Goal: Transaction & Acquisition: Purchase product/service

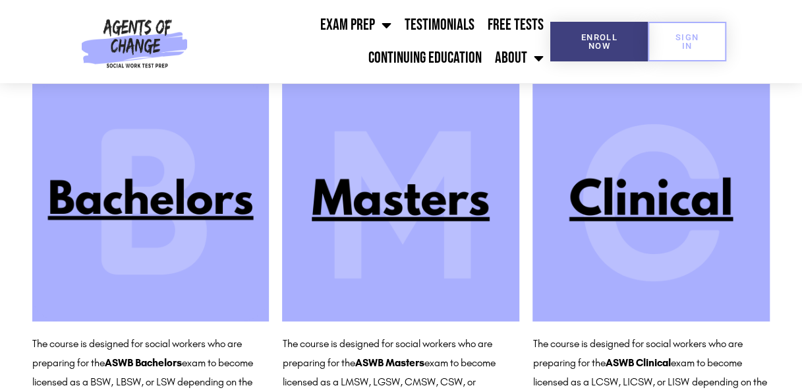
scroll to position [190, 0]
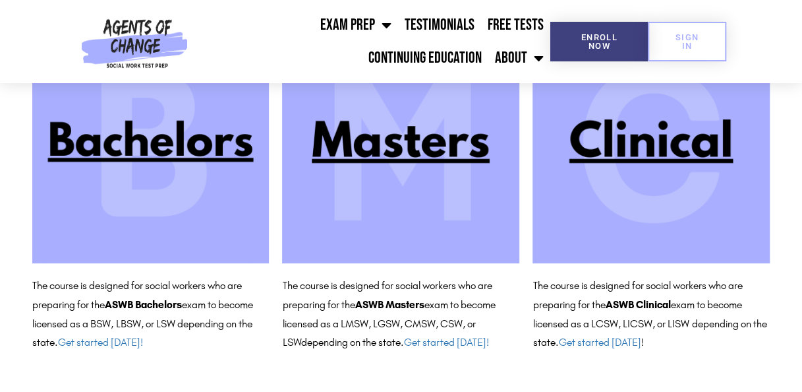
click at [227, 141] on img at bounding box center [150, 144] width 237 height 237
click at [132, 340] on link "Get started today!" at bounding box center [100, 342] width 85 height 13
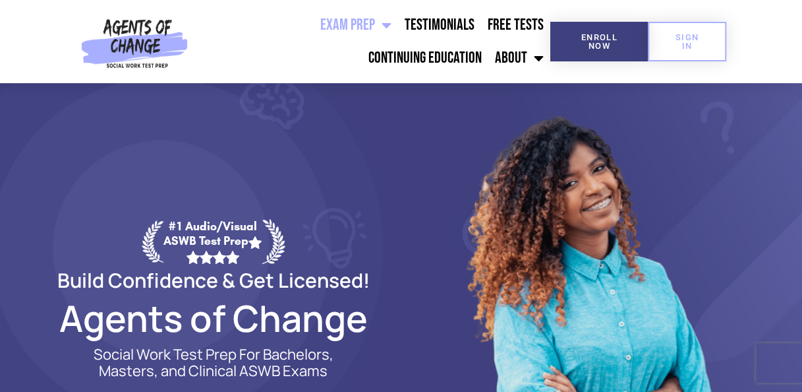
click at [349, 25] on link "Exam Prep" at bounding box center [356, 25] width 84 height 33
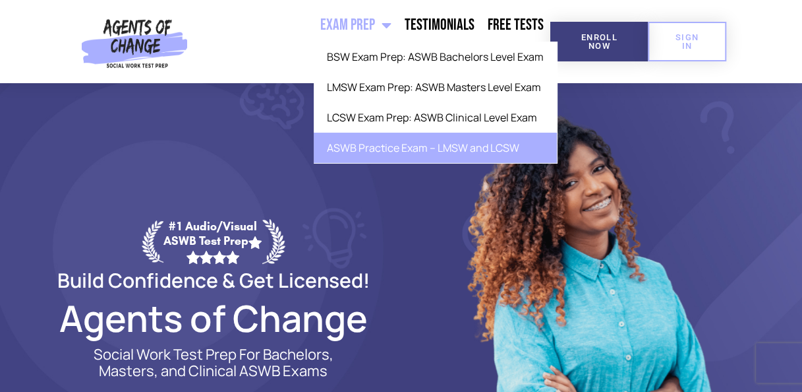
click at [397, 150] on link "ASWB Practice Exam – LMSW and LCSW" at bounding box center [435, 148] width 243 height 30
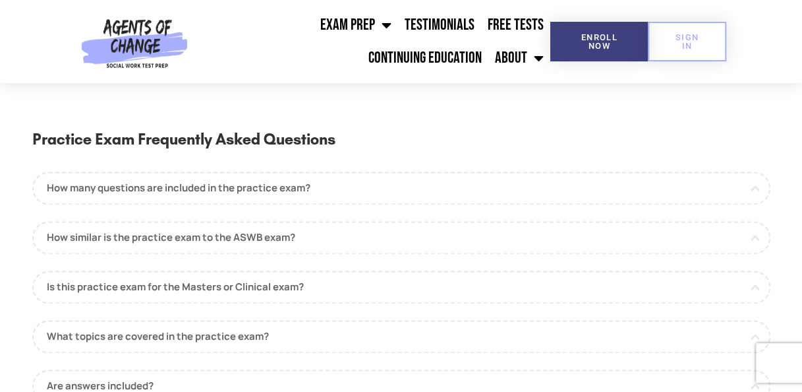
scroll to position [857, 0]
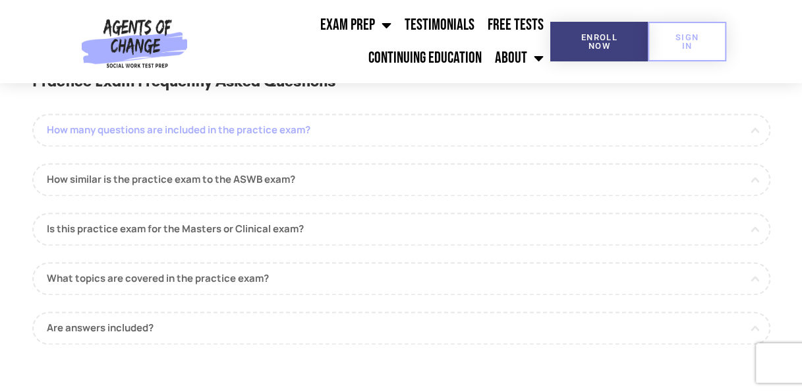
click at [280, 113] on link "How many questions are included in the practice exam?" at bounding box center [401, 129] width 738 height 33
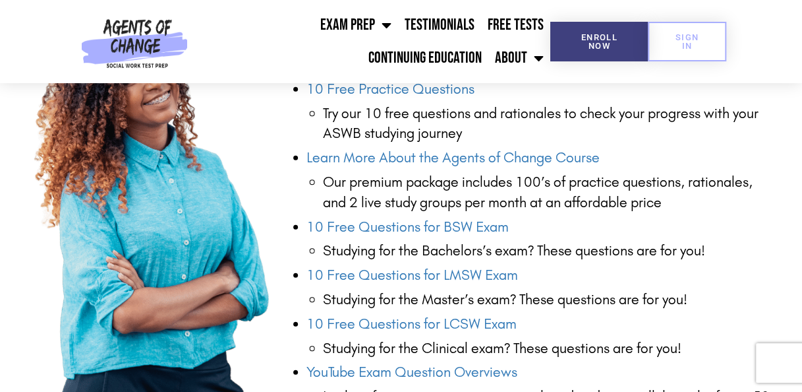
scroll to position [1451, 0]
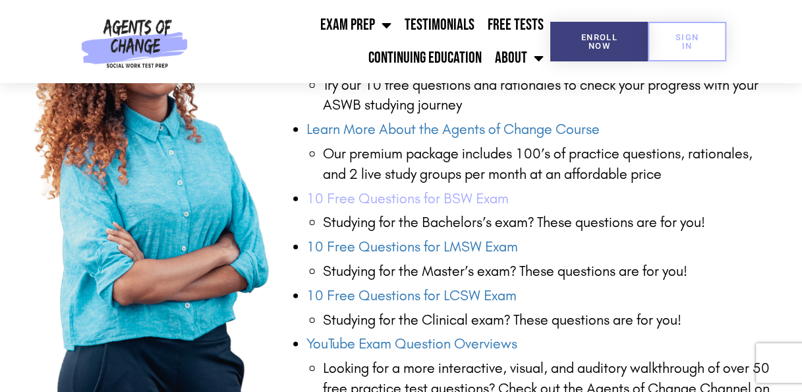
click at [483, 190] on link "10 Free Questions for BSW Exam" at bounding box center [408, 198] width 202 height 17
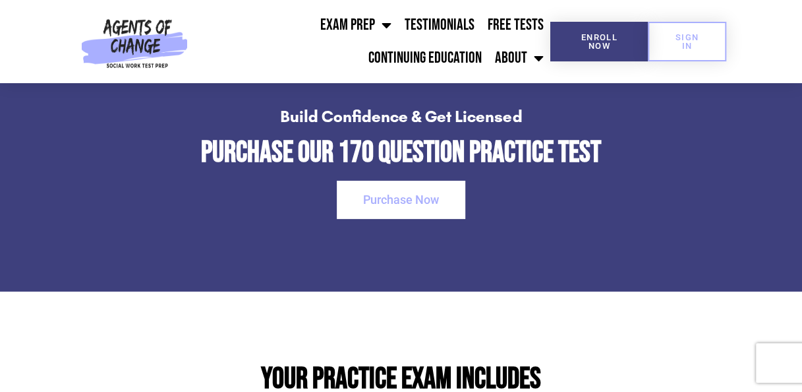
scroll to position [1912, 0]
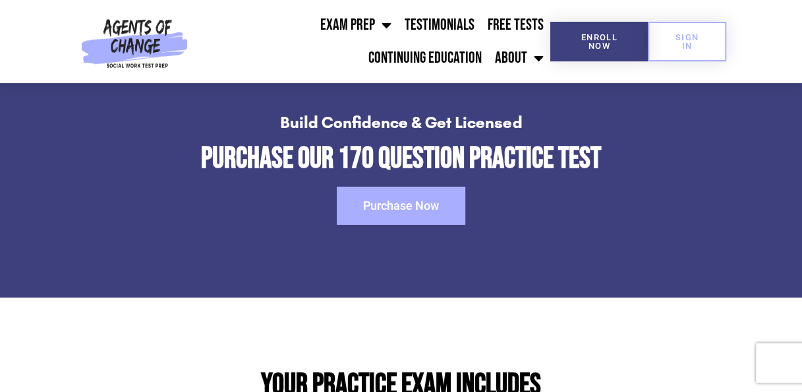
click at [465, 187] on link "Purchase Now" at bounding box center [401, 206] width 129 height 38
